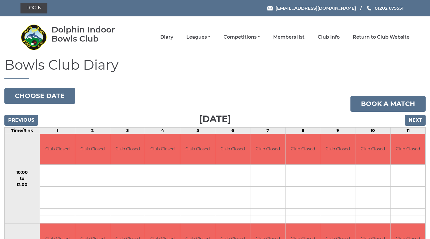
click at [412, 120] on input "Next" at bounding box center [415, 120] width 21 height 11
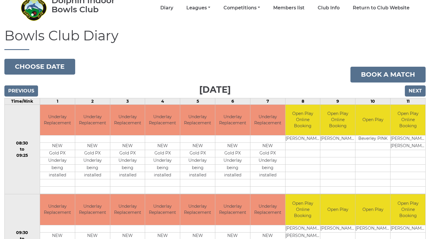
scroll to position [22, 0]
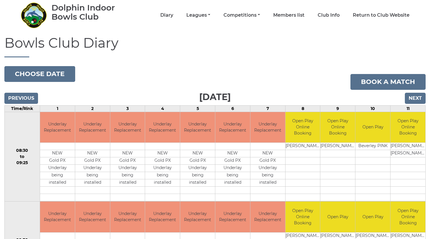
click at [413, 97] on input "Next" at bounding box center [415, 98] width 21 height 11
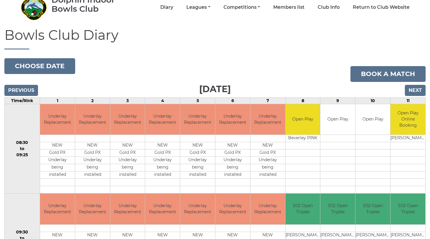
scroll to position [30, 0]
click at [417, 89] on input "Next" at bounding box center [415, 90] width 21 height 11
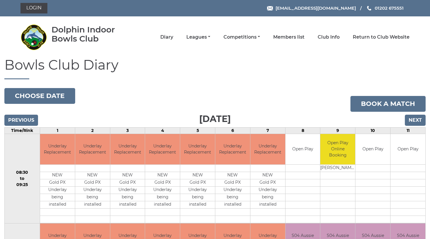
click at [418, 118] on input "Next" at bounding box center [415, 120] width 21 height 11
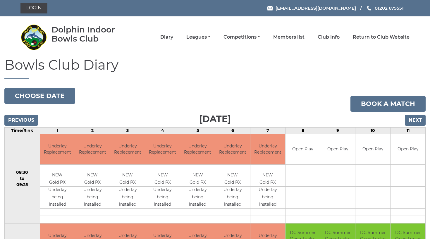
click at [416, 120] on input "Next" at bounding box center [415, 120] width 21 height 11
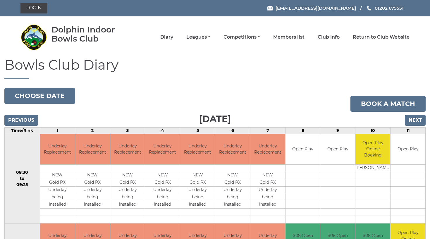
click at [416, 120] on input "Next" at bounding box center [415, 120] width 21 height 11
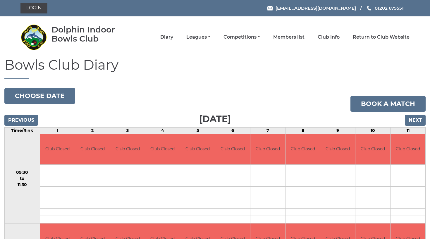
click at [416, 120] on input "Next" at bounding box center [415, 120] width 21 height 11
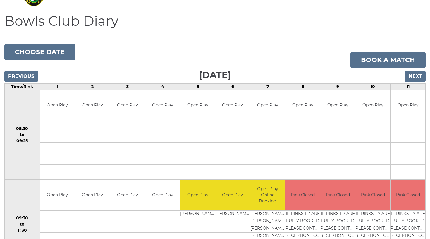
scroll to position [43, 0]
